Goal: Task Accomplishment & Management: Complete application form

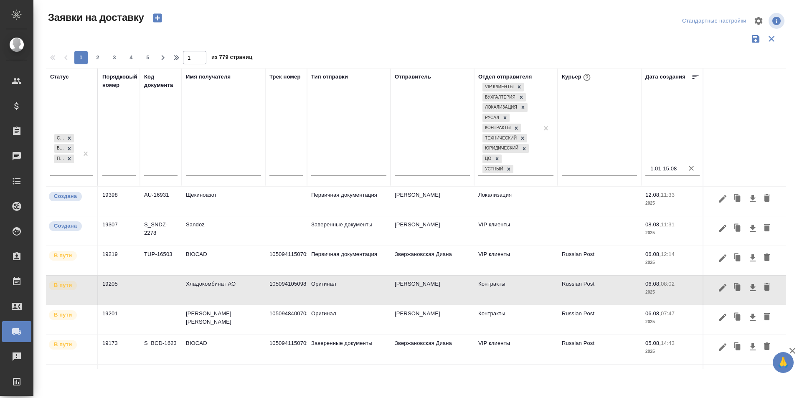
scroll to position [91, 0]
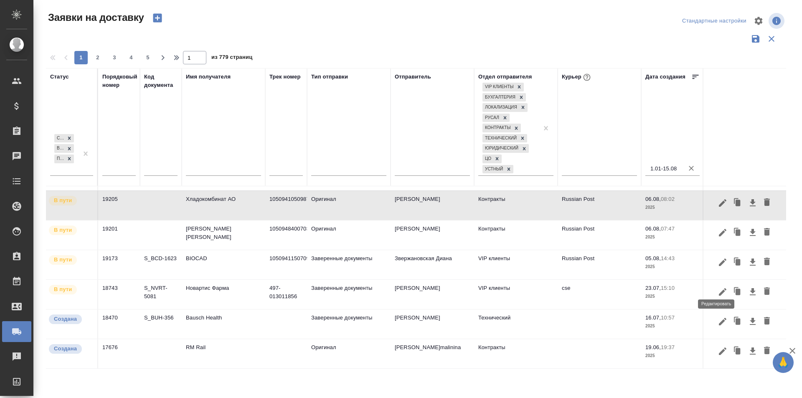
click at [717, 287] on icon "button" at bounding box center [722, 292] width 10 height 10
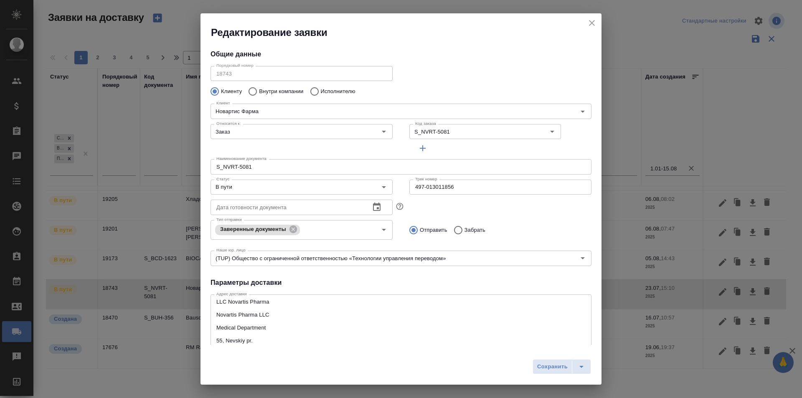
type input "[PERSON_NAME]"
click at [277, 188] on input "В пути" at bounding box center [287, 187] width 149 height 10
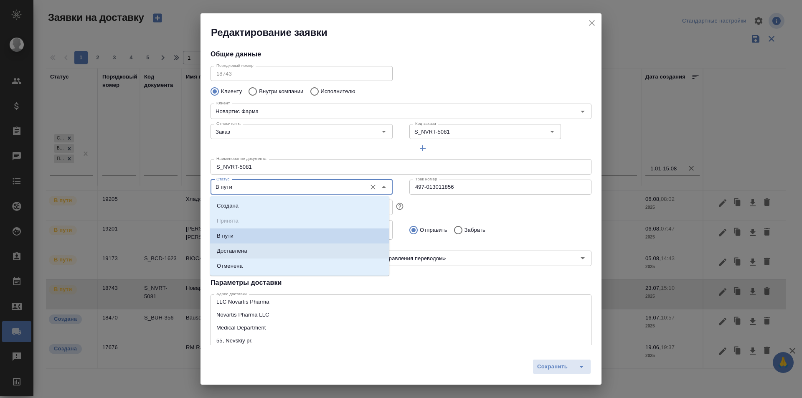
click at [255, 249] on li "Доставлена" at bounding box center [299, 250] width 179 height 15
type input "Доставлена"
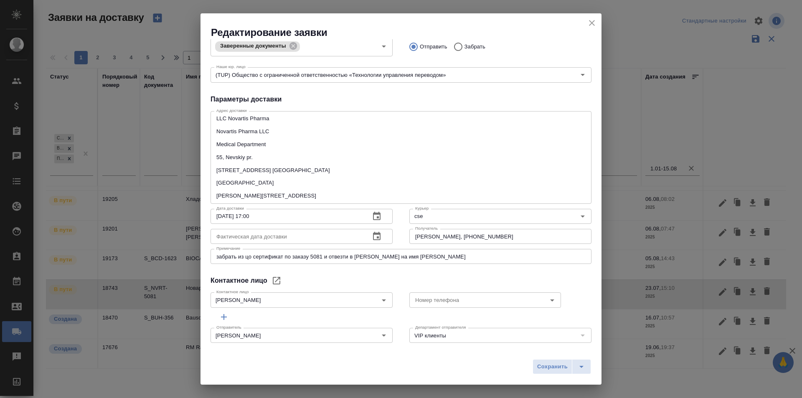
scroll to position [191, 0]
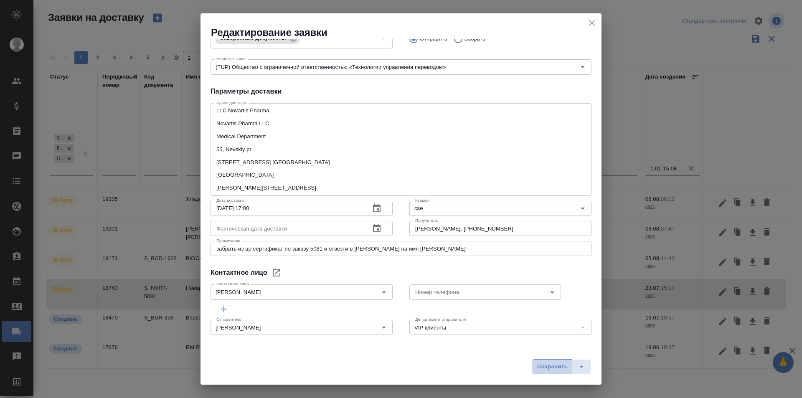
click at [553, 364] on span "Сохранить" at bounding box center [552, 367] width 30 height 10
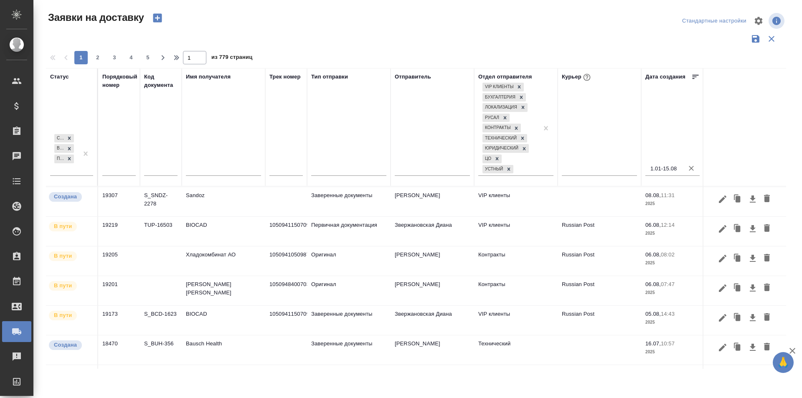
scroll to position [61, 0]
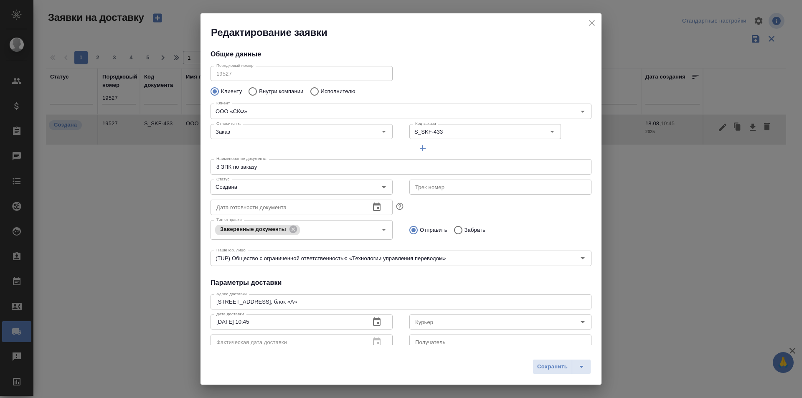
click at [591, 23] on icon "close" at bounding box center [592, 23] width 6 height 6
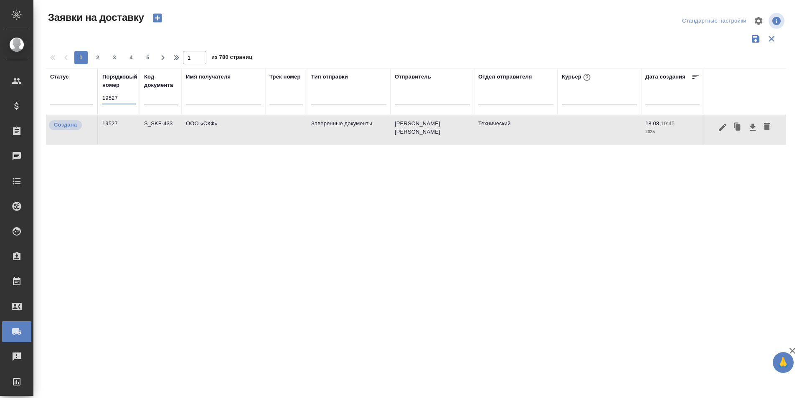
click at [114, 98] on input "19527" at bounding box center [118, 98] width 33 height 12
paste input "34"
type input "19534"
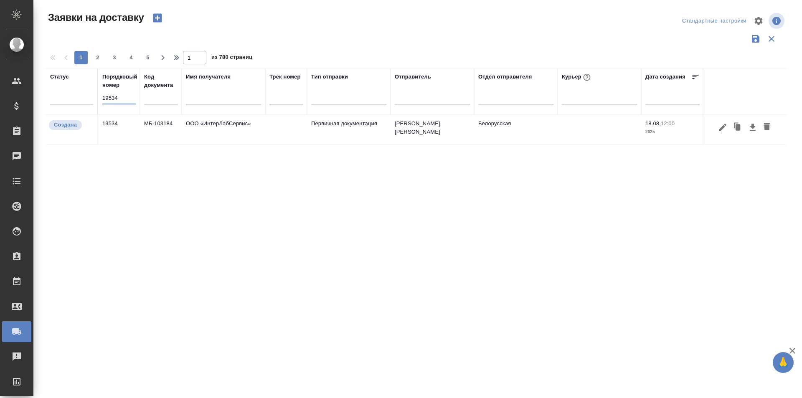
click at [103, 103] on input "19534" at bounding box center [118, 98] width 33 height 12
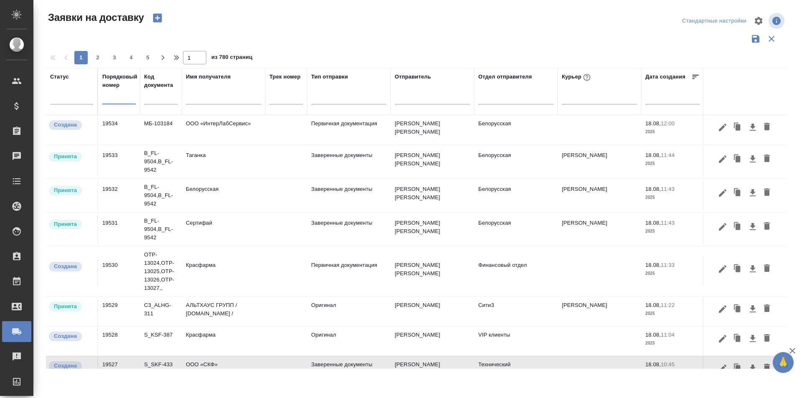
click at [128, 97] on input "text" at bounding box center [118, 98] width 33 height 12
paste input "19527"
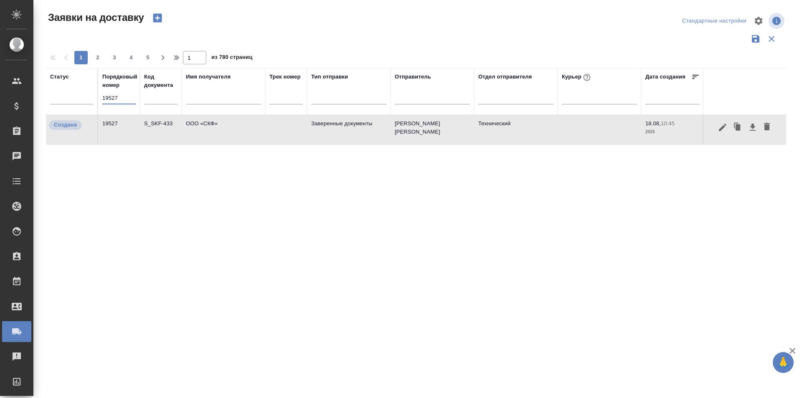
type input "19527"
click at [350, 178] on div "Статус Порядковый номер 19527 Код документа Имя получателя Трек номер Тип отпра…" at bounding box center [416, 218] width 740 height 301
click at [751, 129] on icon "button" at bounding box center [752, 127] width 10 height 10
click at [113, 97] on input "19527" at bounding box center [118, 98] width 33 height 12
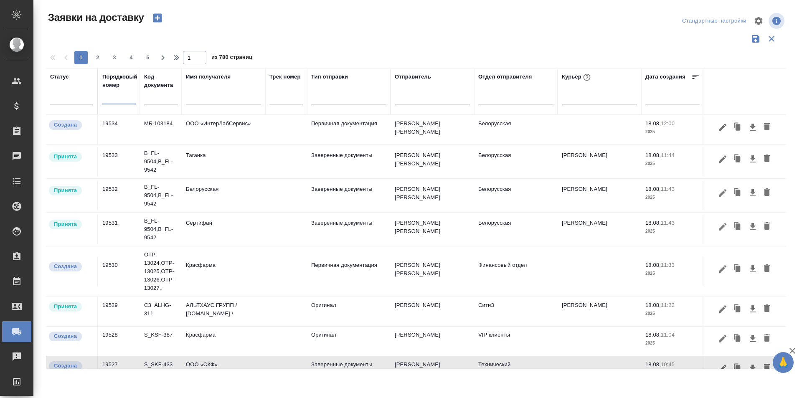
click at [163, 18] on icon "button" at bounding box center [158, 18] width 12 height 12
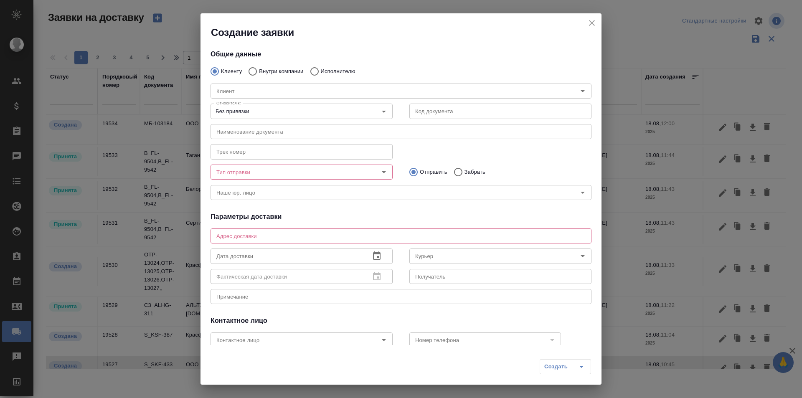
type input "[PERSON_NAME]"
click at [255, 70] on input "Внутри компании" at bounding box center [251, 72] width 15 height 18
radio input "true"
click at [313, 91] on input "Команда" at bounding box center [387, 91] width 348 height 10
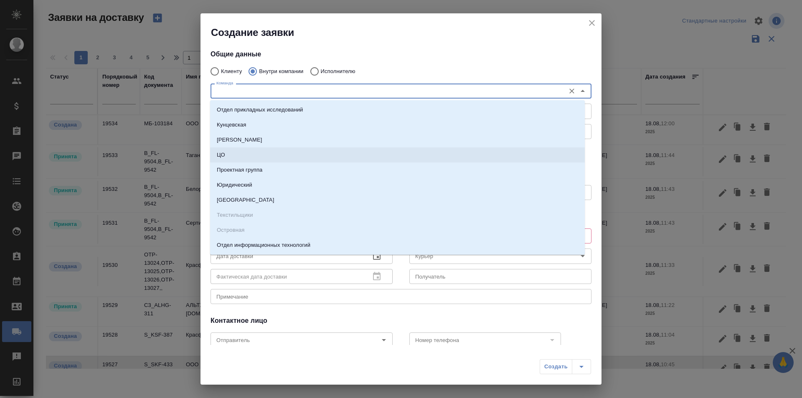
click at [275, 152] on li "ЦО" at bounding box center [397, 154] width 374 height 15
type textarea "ул. Золотая, д. 11"
type input "ЦО"
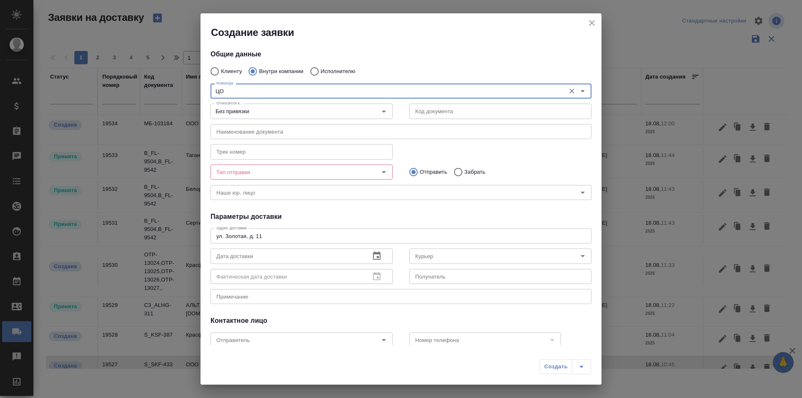
click at [455, 172] on input "Забрать" at bounding box center [456, 172] width 15 height 18
radio input "true"
click at [458, 258] on input "Курьер" at bounding box center [486, 256] width 149 height 10
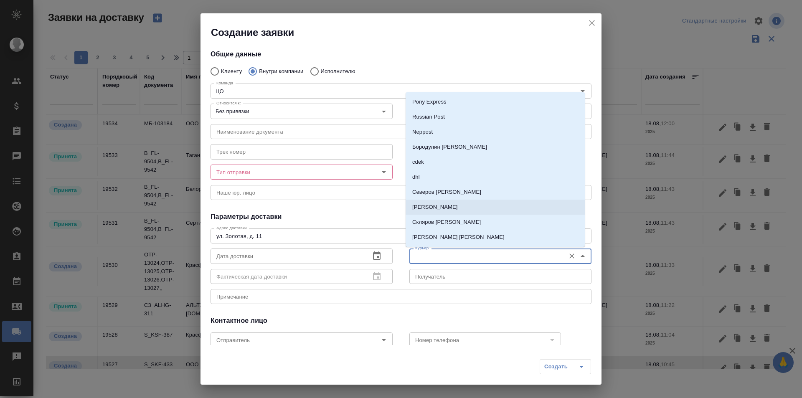
click at [433, 197] on li "Северов [PERSON_NAME]" at bounding box center [494, 192] width 179 height 15
type input "Северов [PERSON_NAME]"
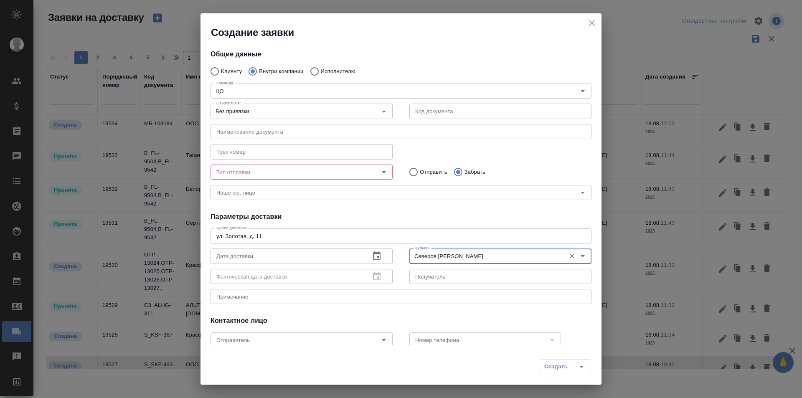
click at [419, 281] on input "text" at bounding box center [500, 276] width 182 height 15
paste input "[PHONE_NUMBER] [PERSON_NAME]"
paste input "79859774689Валерия"
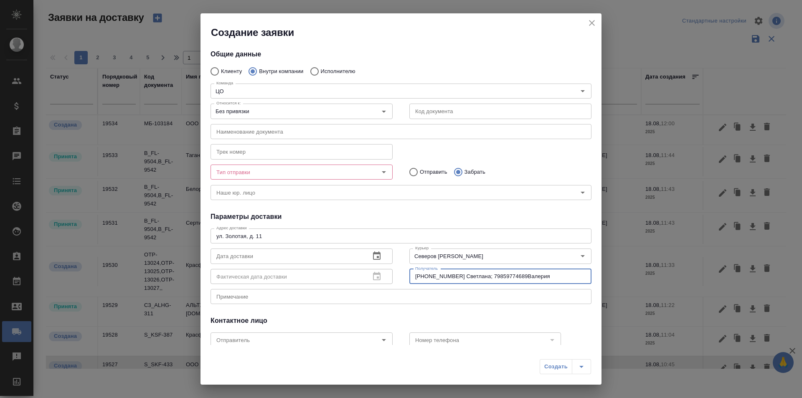
click at [477, 275] on input "[PHONE_NUMBER] Светлана; 79859774689Валерия" at bounding box center [500, 276] width 182 height 15
click at [446, 276] on input "74957250163 Светлана или 79859774689, [GEOGRAPHIC_DATA]" at bounding box center [500, 276] width 182 height 15
click at [482, 274] on input "74957250163, Светлана или 79859774689, [GEOGRAPHIC_DATA]" at bounding box center [500, 276] width 182 height 15
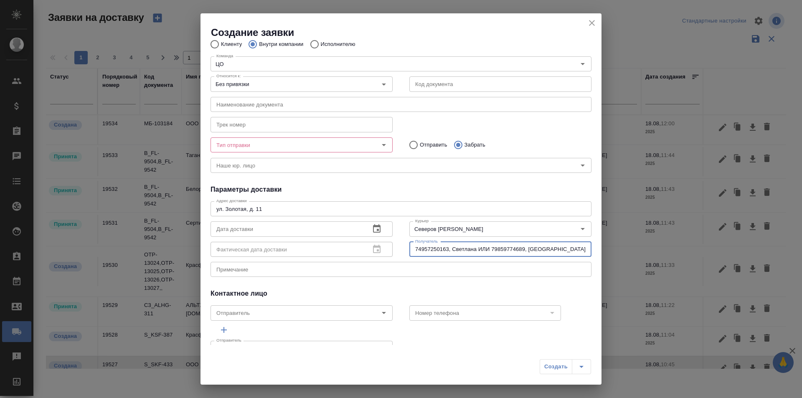
scroll to position [42, 0]
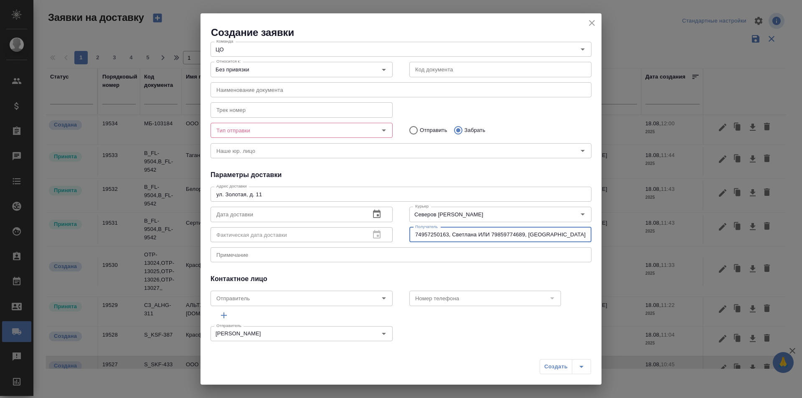
type input "74957250163, Светлана ИЛИ 79859774689, [GEOGRAPHIC_DATA]"
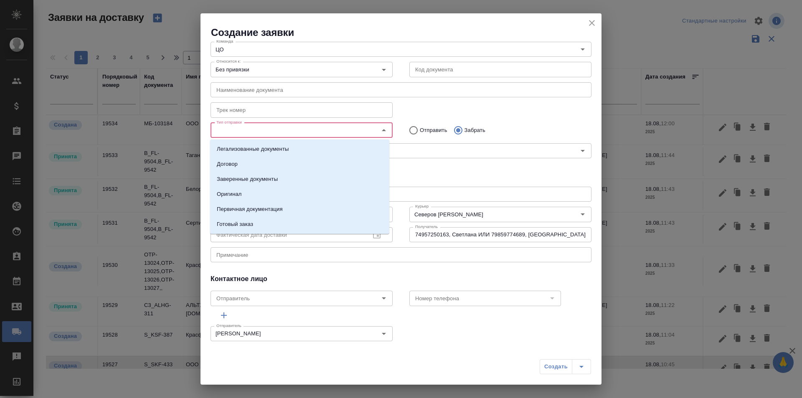
click at [285, 131] on input "Тип отправки" at bounding box center [287, 130] width 149 height 10
click at [253, 212] on p "Готовый заказ" at bounding box center [235, 211] width 36 height 8
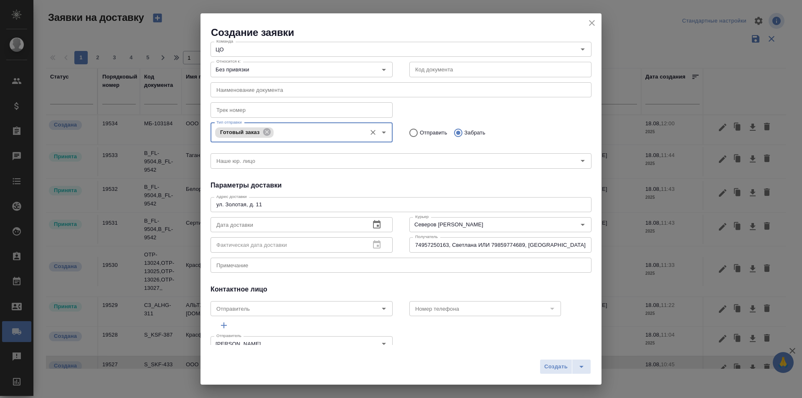
click at [283, 267] on textarea at bounding box center [400, 265] width 369 height 6
type textarea "Забрать"
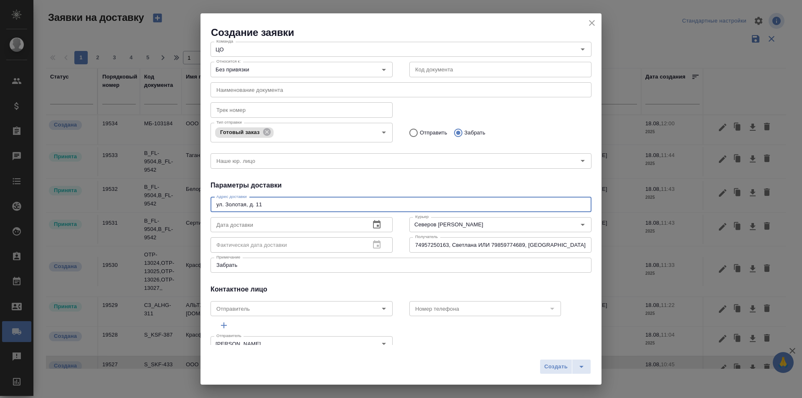
drag, startPoint x: 290, startPoint y: 203, endPoint x: 201, endPoint y: 217, distance: 89.6
click at [201, 217] on div "Общие данные Клиенту Внутри компании Исполнителю Команда ЦО Команда Относится к…" at bounding box center [400, 192] width 401 height 306
paste textarea "Отель «Золотое Кольцо», ул. [STREET_ADDRESS]."
type textarea "Отель «Золотое Кольцо», ул. [STREET_ADDRESS]."
click at [268, 264] on textarea "Забрать" at bounding box center [400, 265] width 369 height 6
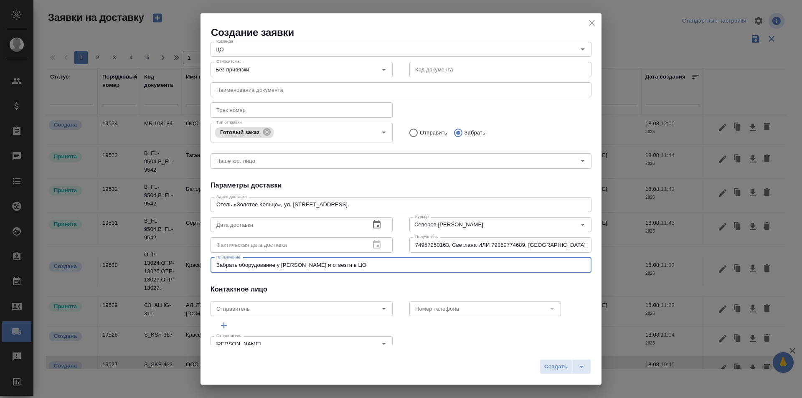
click at [290, 265] on textarea "Забрать оборудование у [PERSON_NAME] и отвезти в ЦО" at bounding box center [400, 265] width 369 height 6
type textarea "Забрать оборудование у [GEOGRAPHIC_DATA] и отвезти в [GEOGRAPHIC_DATA]"
drag, startPoint x: 290, startPoint y: 265, endPoint x: 288, endPoint y: 279, distance: 13.9
click at [288, 279] on div "Общие данные Клиенту Внутри компании Исполнителю Команда ЦО Команда Относится к…" at bounding box center [400, 192] width 401 height 306
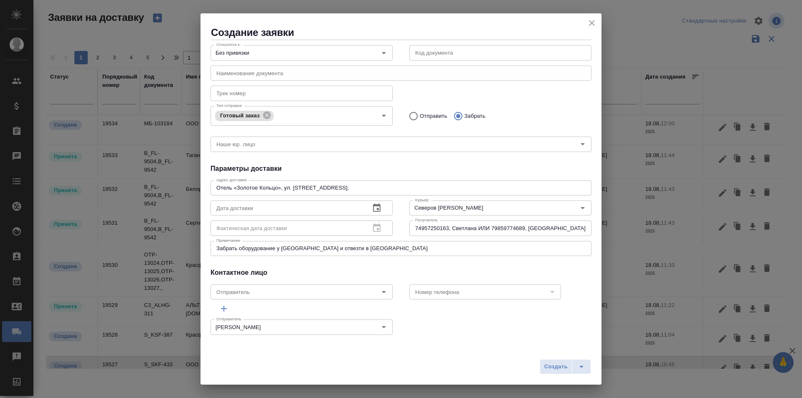
scroll to position [0, 0]
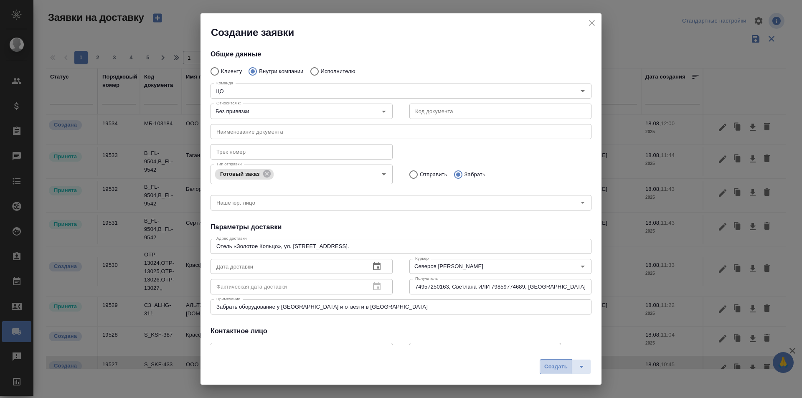
click at [554, 366] on span "Создать" at bounding box center [555, 367] width 23 height 10
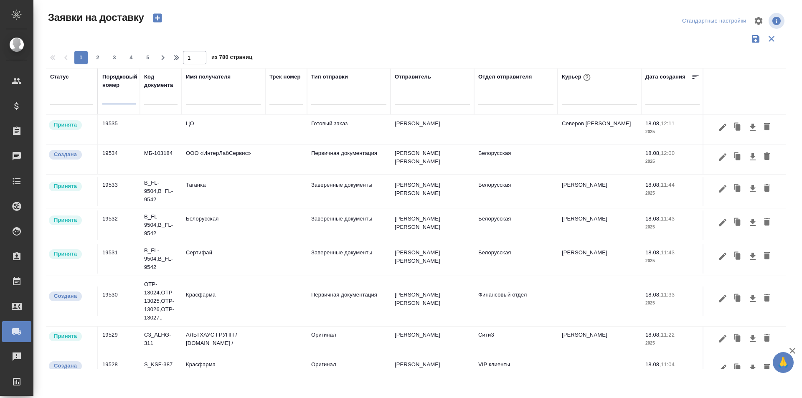
click at [117, 94] on input "text" at bounding box center [118, 98] width 33 height 12
paste input "19507"
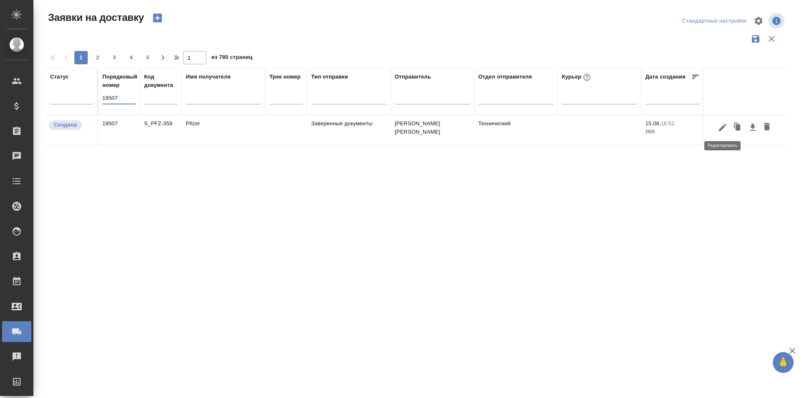
type input "19507"
click at [716, 131] on button "button" at bounding box center [722, 127] width 14 height 16
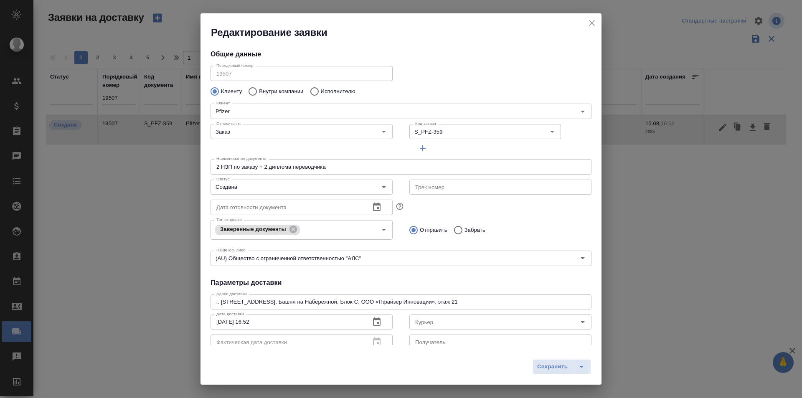
type input "[PERSON_NAME] [PERSON_NAME]"
type input "[PHONE_NUMBER]"
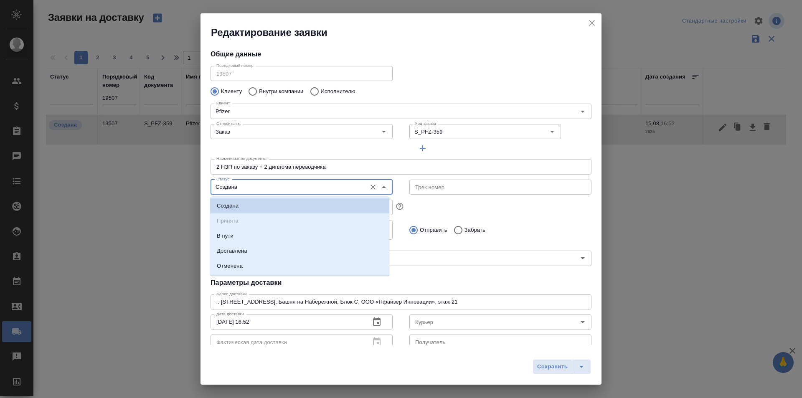
click at [245, 182] on input "Создана" at bounding box center [287, 187] width 149 height 10
click at [269, 253] on li "Доставлена" at bounding box center [299, 250] width 179 height 15
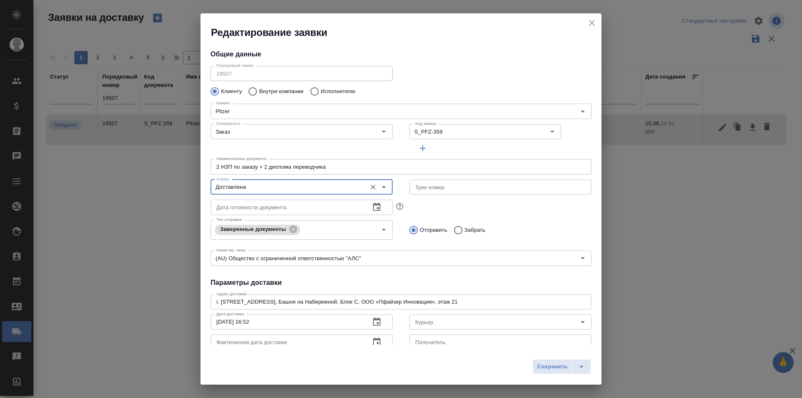
type input "Доставлена"
click at [443, 324] on input "Курьер" at bounding box center [486, 322] width 149 height 10
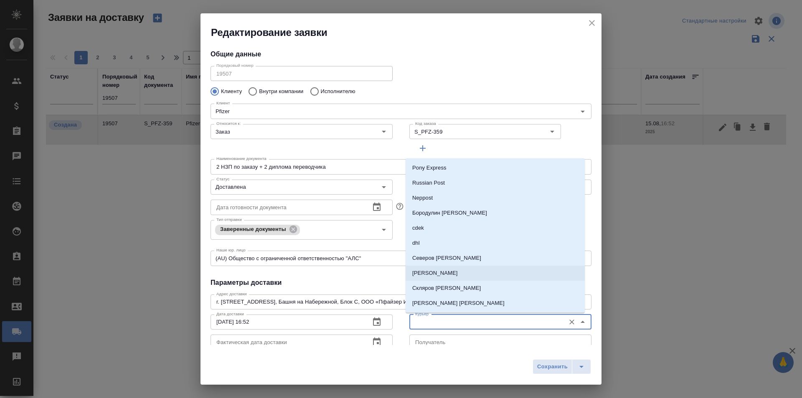
scroll to position [42, 0]
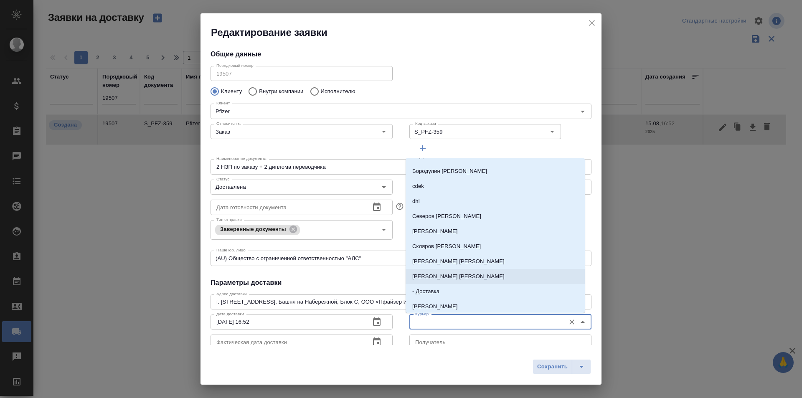
click at [443, 275] on p "[PERSON_NAME] [PERSON_NAME]" at bounding box center [458, 276] width 92 height 8
type input "[PERSON_NAME] [PERSON_NAME]"
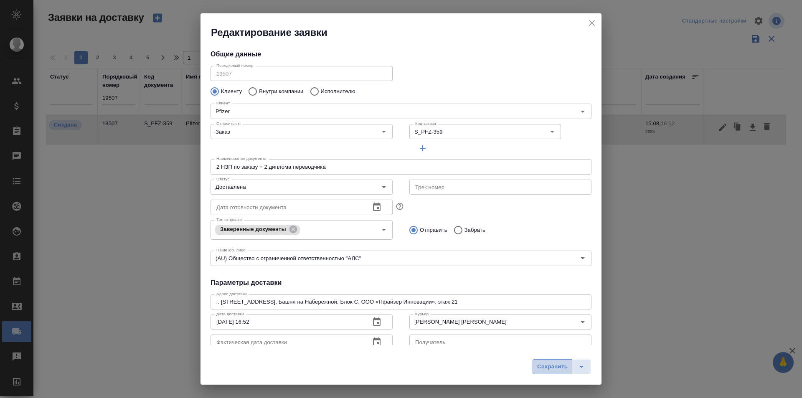
click at [542, 363] on span "Сохранить" at bounding box center [552, 367] width 30 height 10
type input "Создана"
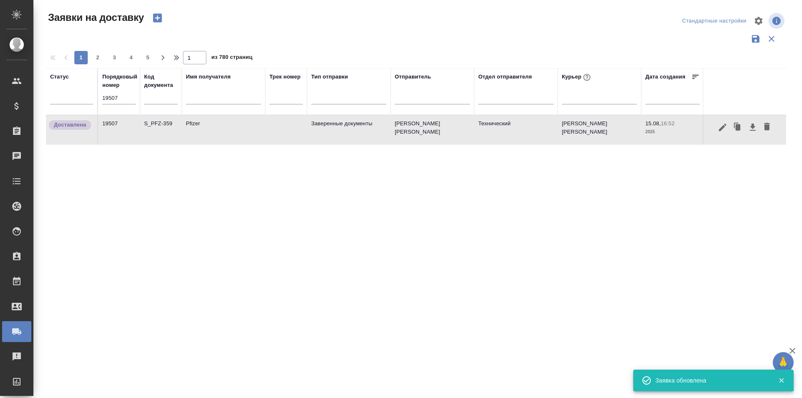
click at [213, 305] on div "Статус Порядковый номер 19507 Код документа Имя получателя Трек номер Тип отпра…" at bounding box center [416, 218] width 740 height 301
click at [116, 100] on input "19507" at bounding box center [118, 98] width 33 height 12
paste input "28"
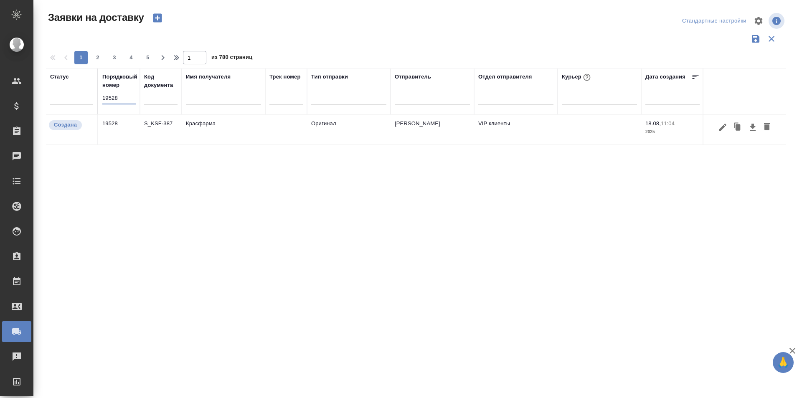
type input "19528"
click at [729, 128] on button "button" at bounding box center [722, 127] width 14 height 16
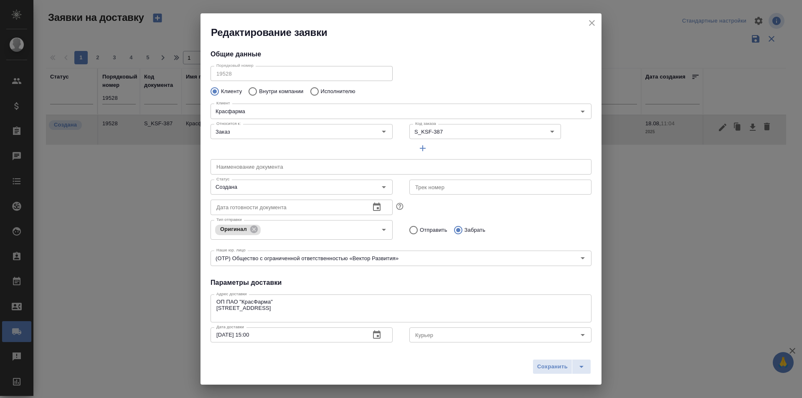
type input "[PERSON_NAME]"
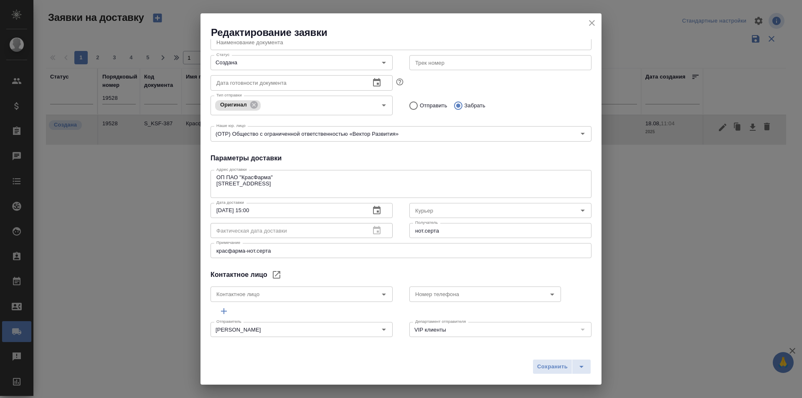
scroll to position [125, 0]
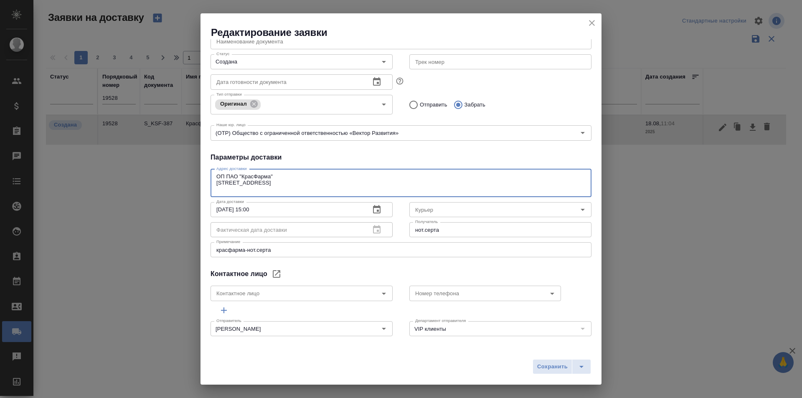
drag, startPoint x: 208, startPoint y: 189, endPoint x: 170, endPoint y: 189, distance: 38.4
click at [170, 189] on div "Редактирование заявки Общие данные Порядковый номер 19528 Порядковый номер Клие…" at bounding box center [401, 199] width 802 height 398
click at [585, 23] on div "Редактирование заявки" at bounding box center [400, 26] width 401 height 26
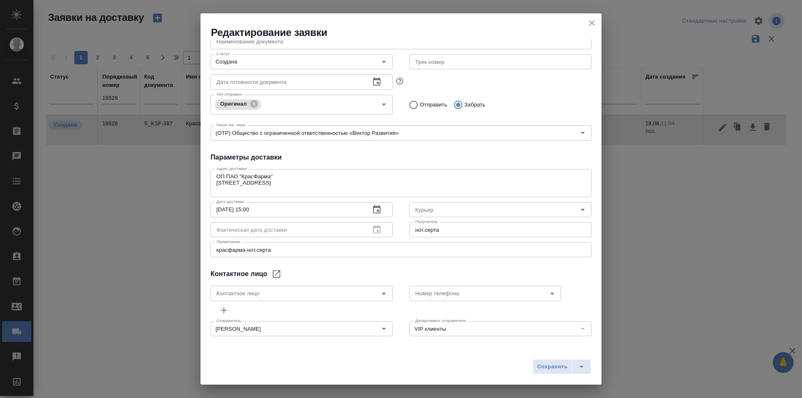
click at [589, 23] on icon "close" at bounding box center [592, 23] width 10 height 10
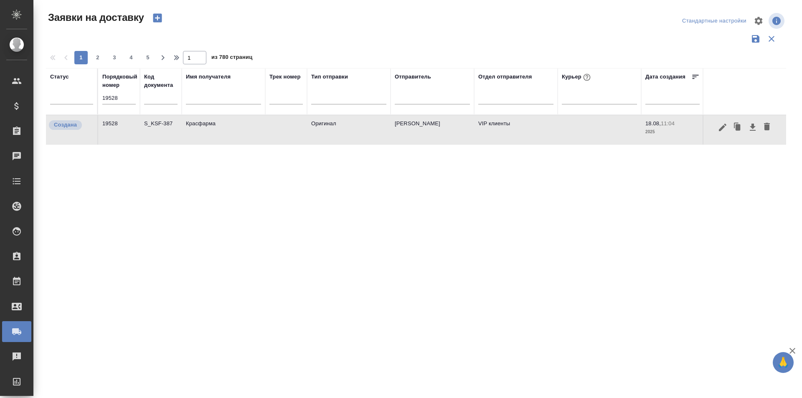
click at [721, 129] on icon "button" at bounding box center [722, 127] width 8 height 8
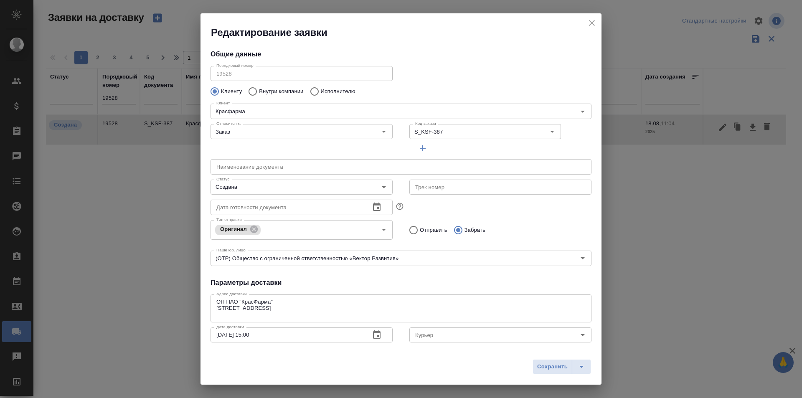
type input "[PERSON_NAME]"
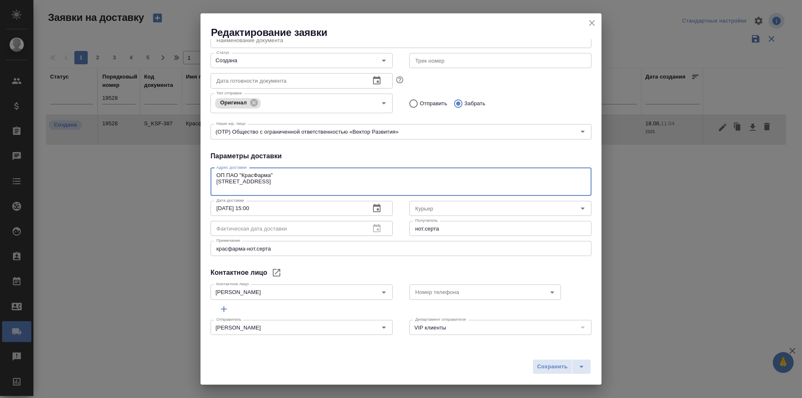
drag, startPoint x: 288, startPoint y: 187, endPoint x: 174, endPoint y: 189, distance: 114.8
click at [174, 189] on div "Редактирование заявки Общие данные Порядковый номер 19528 Порядковый номер Клие…" at bounding box center [401, 199] width 802 height 398
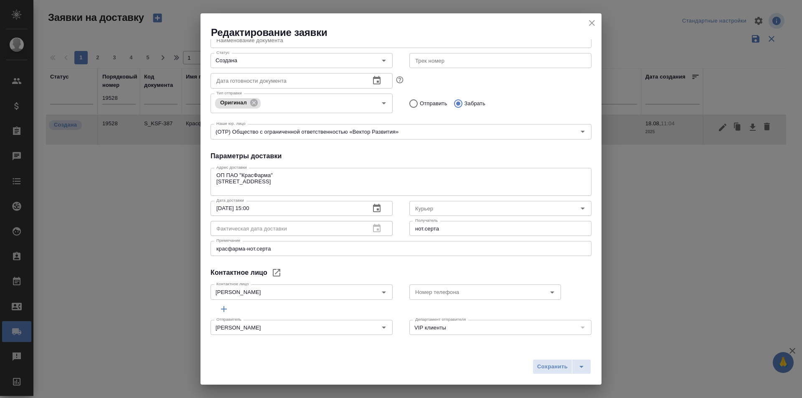
click at [317, 344] on div "Отправитель [PERSON_NAME]" at bounding box center [301, 326] width 199 height 37
click at [340, 292] on input "[PERSON_NAME]" at bounding box center [287, 292] width 149 height 10
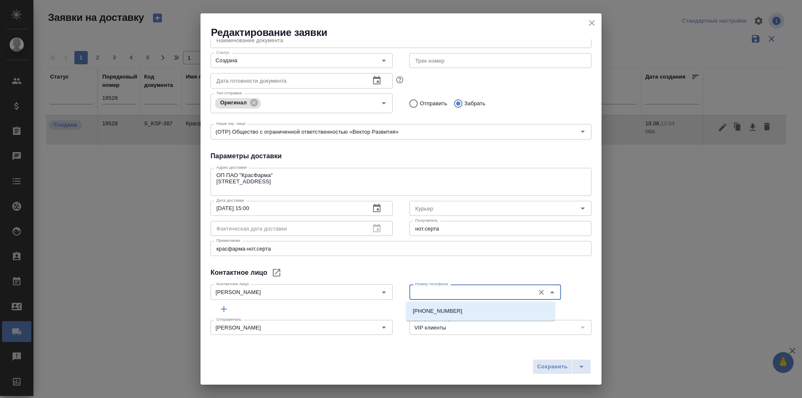
click at [436, 292] on input "Номер телефона" at bounding box center [471, 292] width 119 height 10
click at [430, 265] on div "Общие данные Порядковый номер 19528 Порядковый номер Клиенту Внутри компании Ис…" at bounding box center [400, 192] width 401 height 306
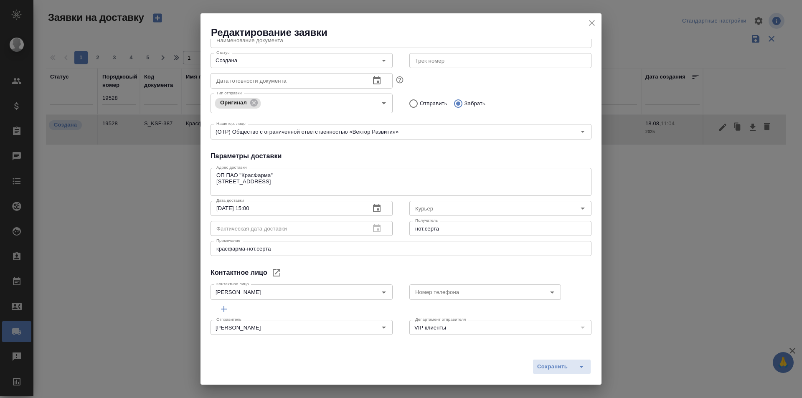
click at [592, 22] on icon "close" at bounding box center [592, 23] width 6 height 6
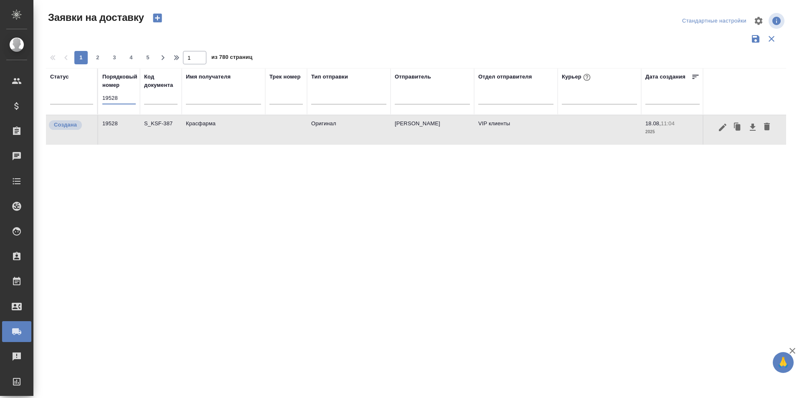
click at [121, 101] on input "19528" at bounding box center [118, 98] width 33 height 12
click at [242, 104] on div at bounding box center [223, 99] width 75 height 20
click at [240, 100] on input "text" at bounding box center [223, 99] width 75 height 10
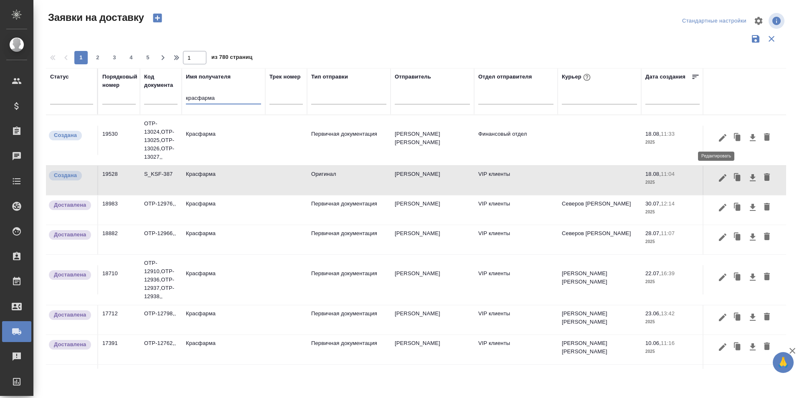
type input "красфарма"
click at [717, 141] on icon "button" at bounding box center [722, 138] width 10 height 10
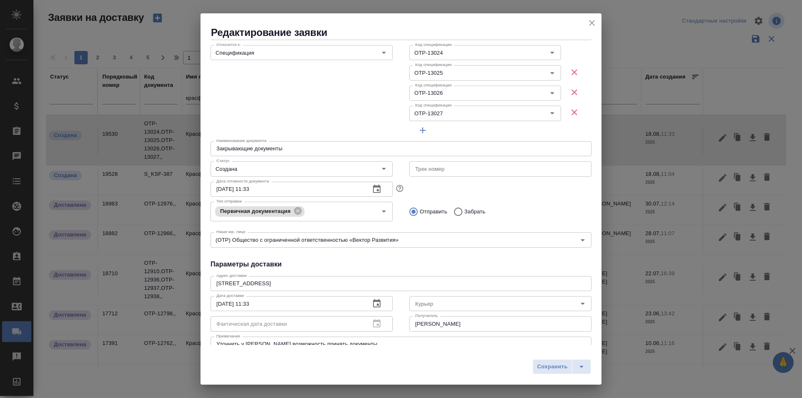
scroll to position [167, 0]
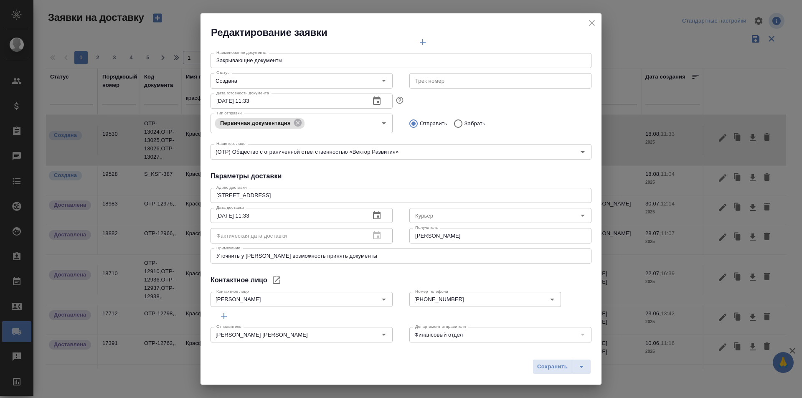
click at [181, 299] on div "Редактирование заявки Общие данные Порядковый номер 19530 Порядковый номер Клие…" at bounding box center [401, 199] width 802 height 398
click at [264, 363] on div "Сохранить" at bounding box center [400, 370] width 401 height 30
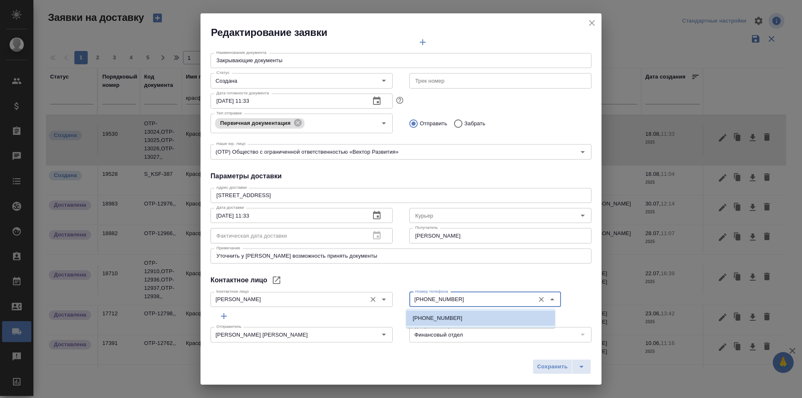
drag, startPoint x: 465, startPoint y: 298, endPoint x: 376, endPoint y: 303, distance: 89.5
click at [376, 303] on div "Контактное лицо Кузьмина [PERSON_NAME] лицо Номер телефона [PHONE_NUMBER] Номер…" at bounding box center [400, 298] width 397 height 37
